Goal: Information Seeking & Learning: Learn about a topic

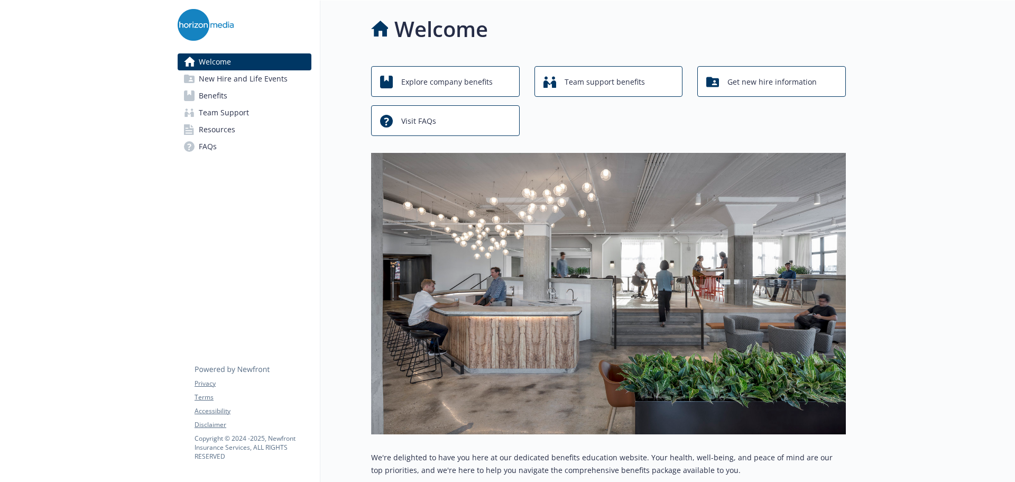
click at [216, 92] on span "Benefits" at bounding box center [213, 95] width 29 height 17
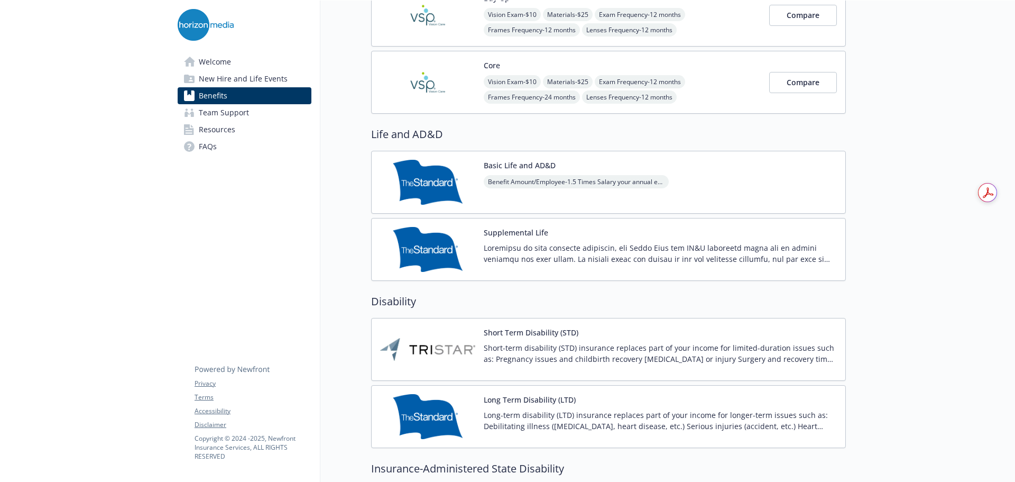
scroll to position [899, 0]
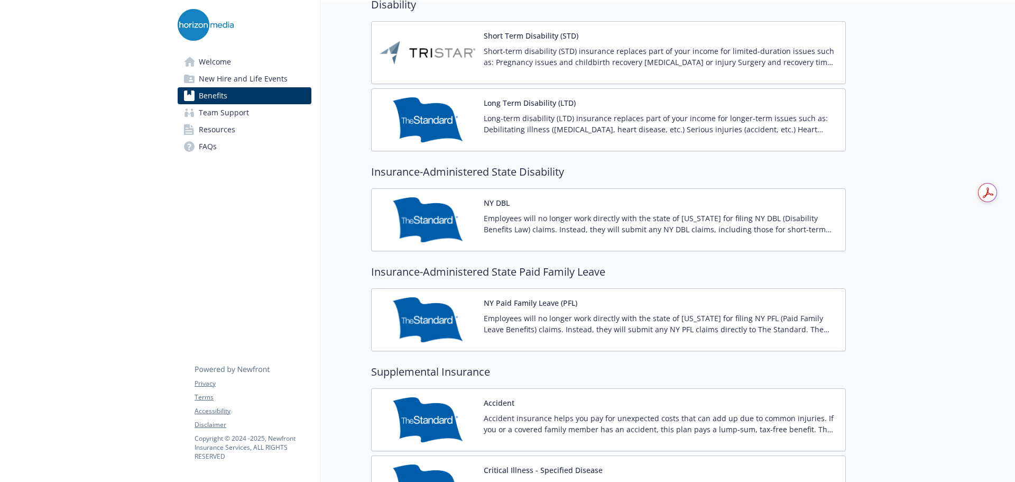
click at [664, 226] on p "Employees will no longer work directly with the state of New York for filing NY…" at bounding box center [660, 224] width 353 height 22
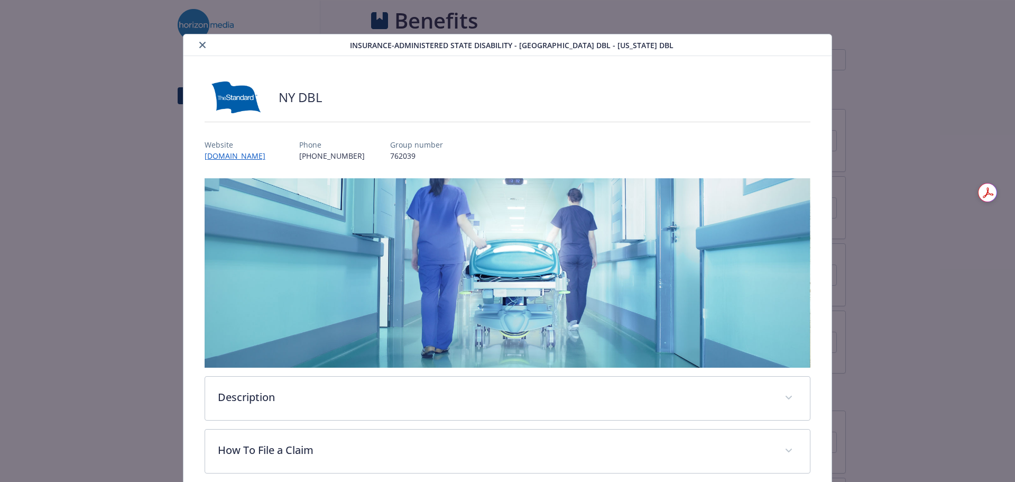
scroll to position [899, 0]
click at [203, 40] on button "close" at bounding box center [202, 45] width 13 height 13
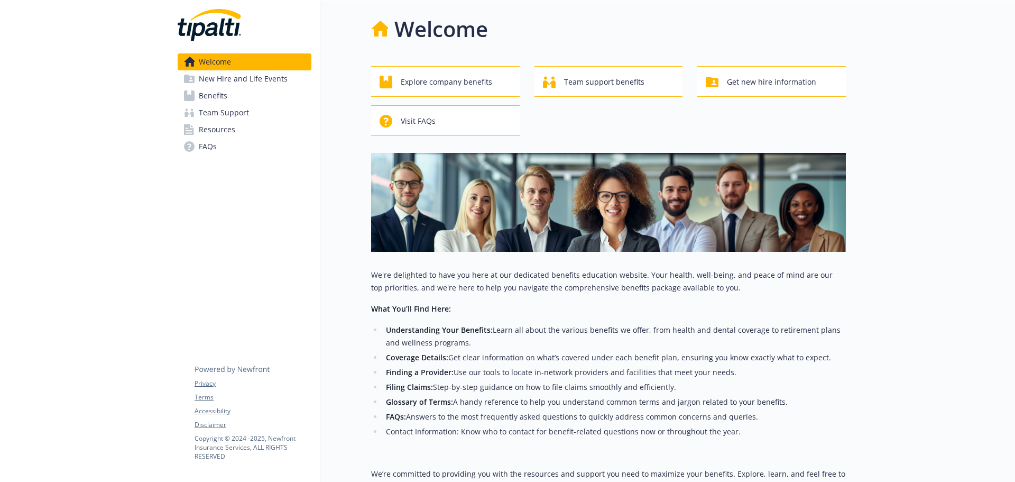
click at [226, 97] on span "Benefits" at bounding box center [213, 95] width 29 height 17
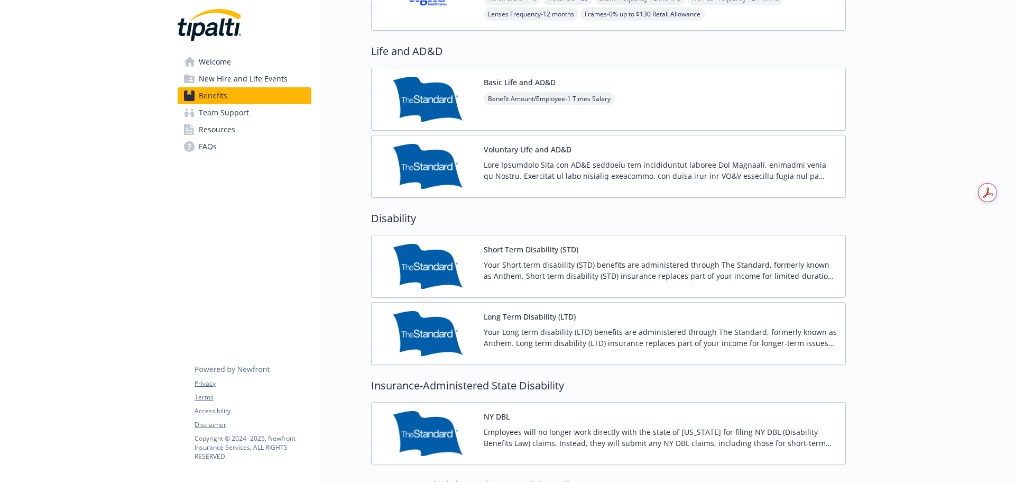
scroll to position [899, 0]
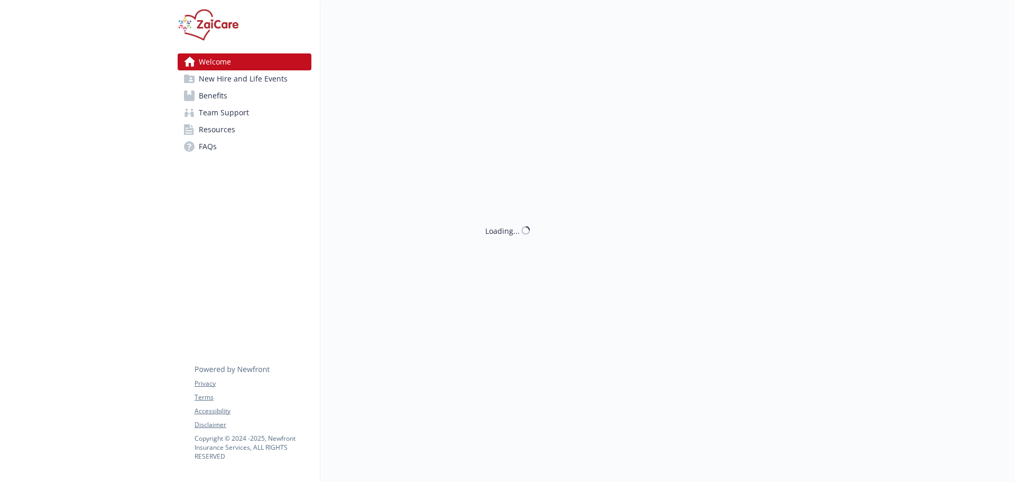
scroll to position [8, 0]
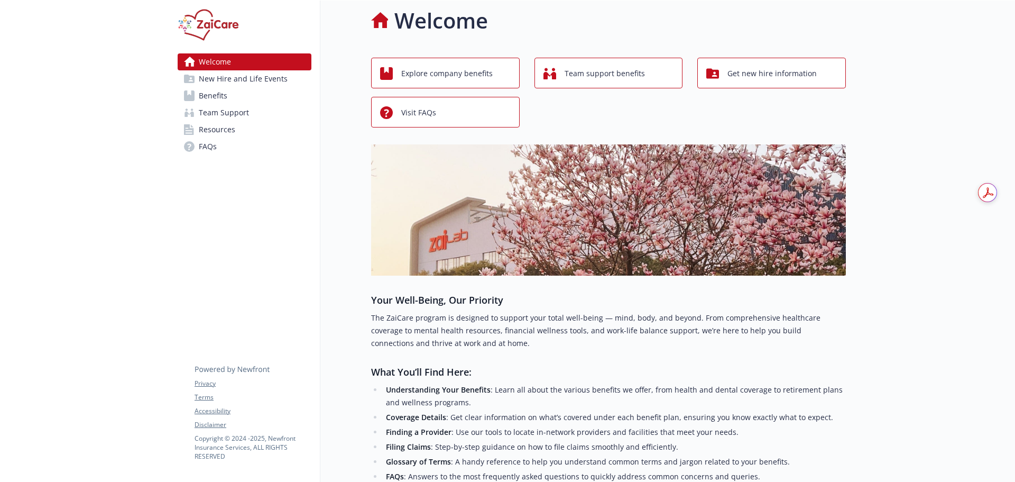
click at [238, 100] on link "Benefits" at bounding box center [245, 95] width 134 height 17
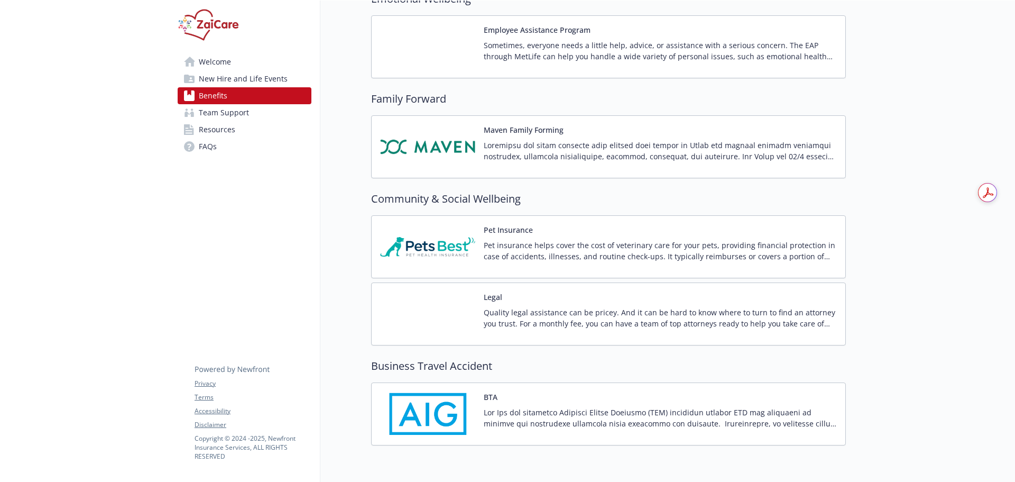
scroll to position [2526, 0]
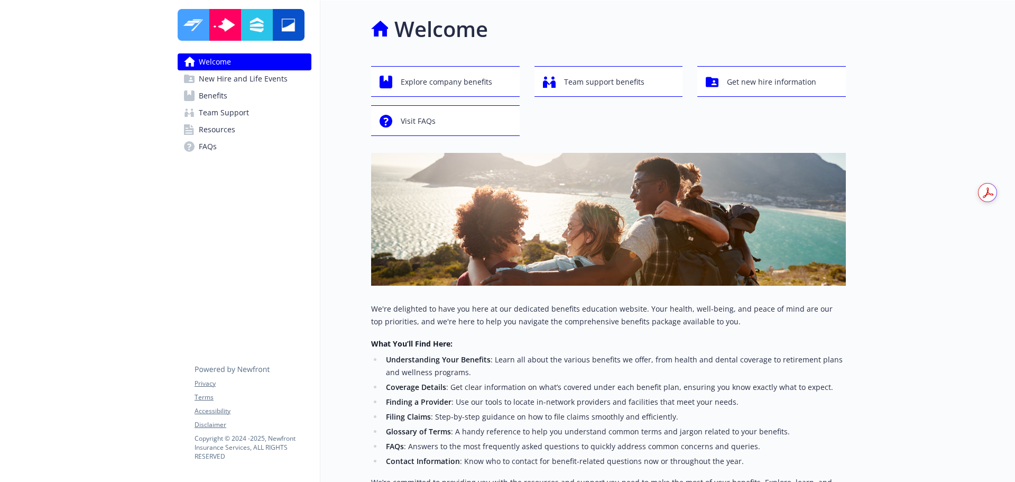
click at [213, 104] on span "Team Support" at bounding box center [224, 112] width 50 height 17
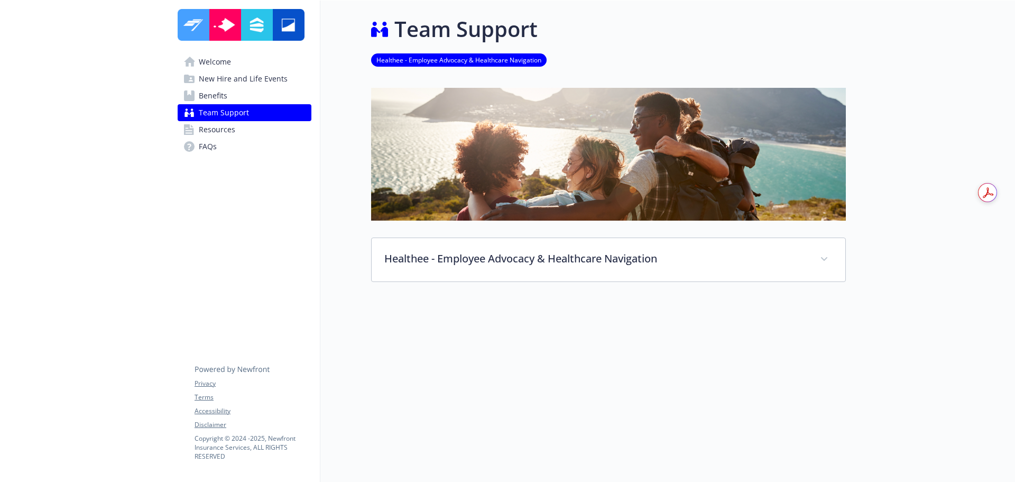
click at [219, 94] on span "Benefits" at bounding box center [213, 95] width 29 height 17
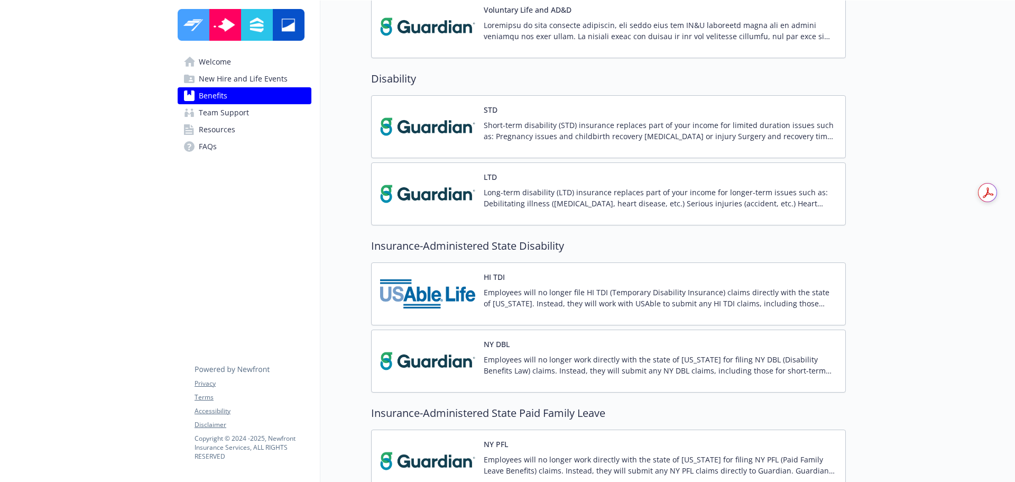
scroll to position [1057, 0]
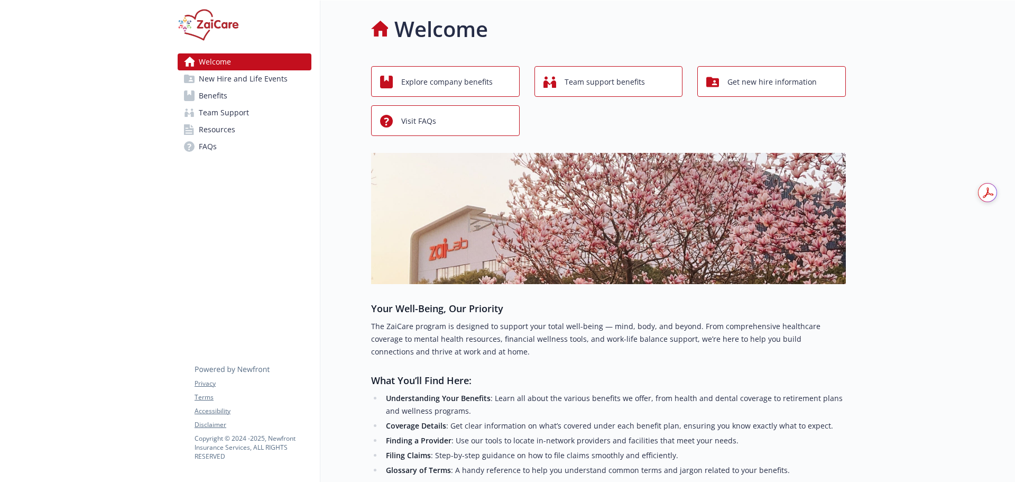
click at [217, 94] on span "Benefits" at bounding box center [213, 95] width 29 height 17
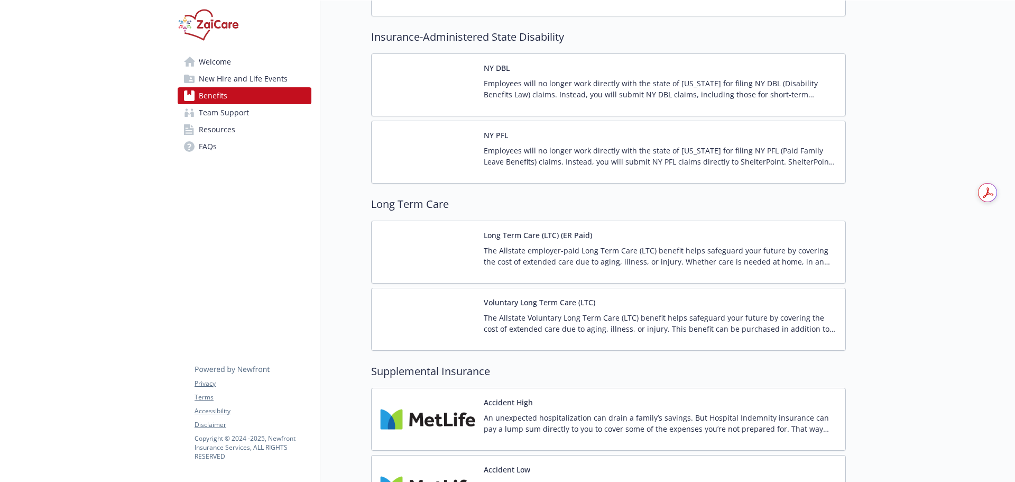
scroll to position [887, 0]
